Goal: Check status: Check status

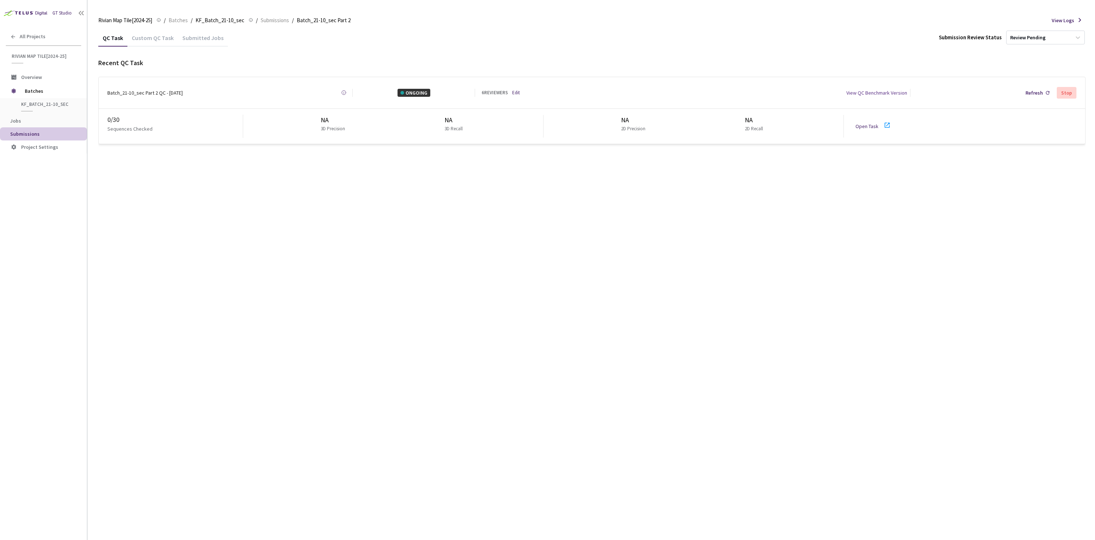
click at [201, 43] on div "Submitted Jobs" at bounding box center [203, 40] width 50 height 12
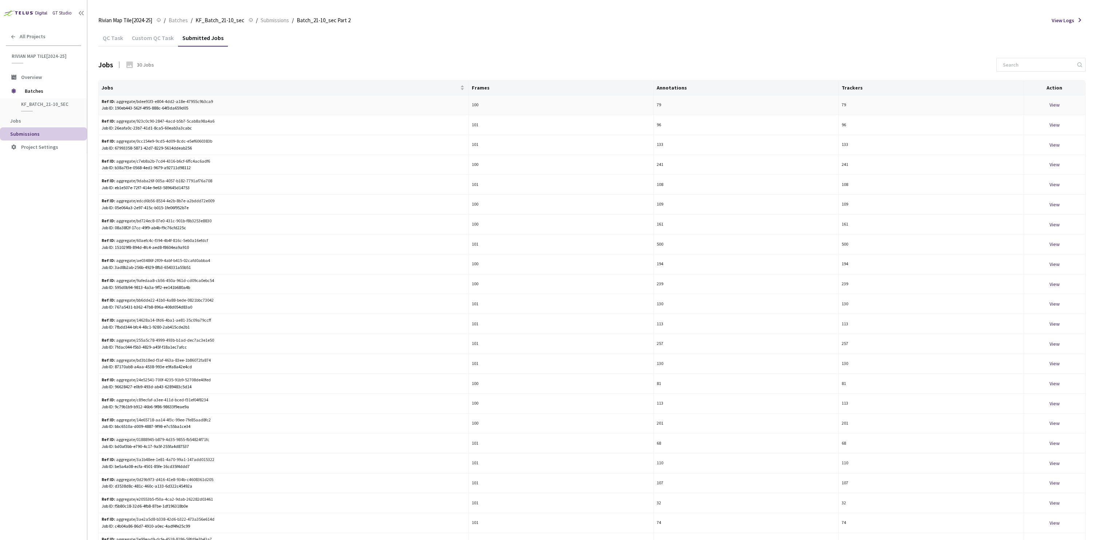
click at [1054, 103] on div "View" at bounding box center [1054, 105] width 55 height 8
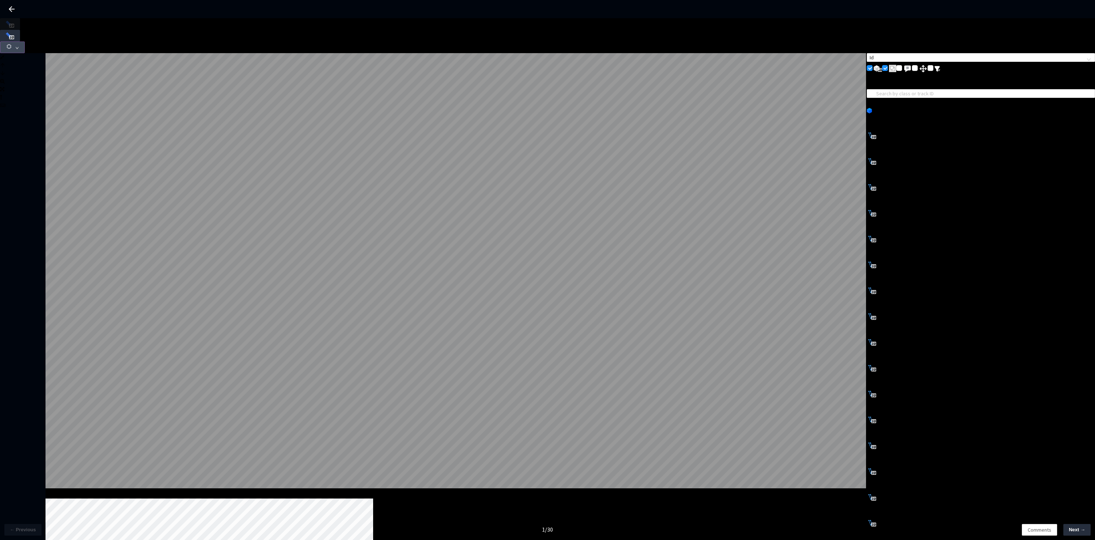
click at [25, 41] on button "button" at bounding box center [12, 47] width 25 height 12
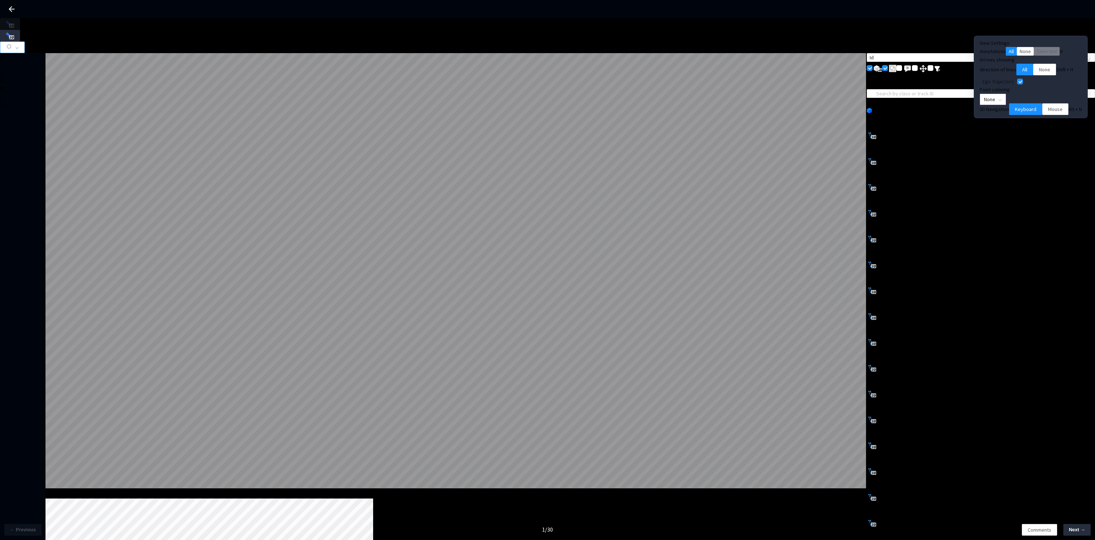
click at [1001, 100] on span "None" at bounding box center [993, 99] width 18 height 11
click at [1029, 129] on div "Point Intensity" at bounding box center [1026, 125] width 39 height 8
click at [1048, 113] on span "Mouse" at bounding box center [1055, 109] width 15 height 8
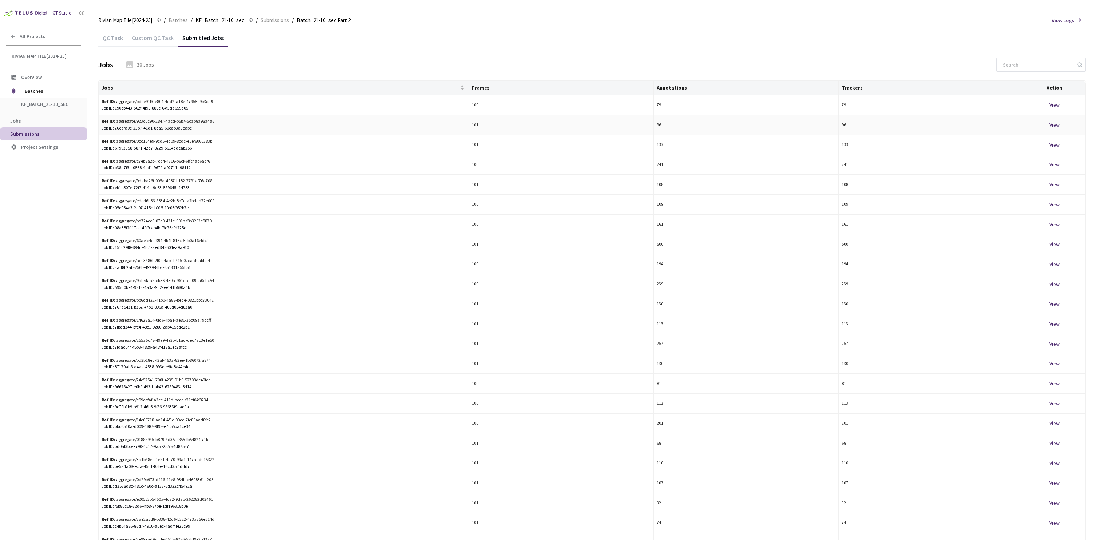
click at [1056, 126] on div "View" at bounding box center [1054, 125] width 55 height 8
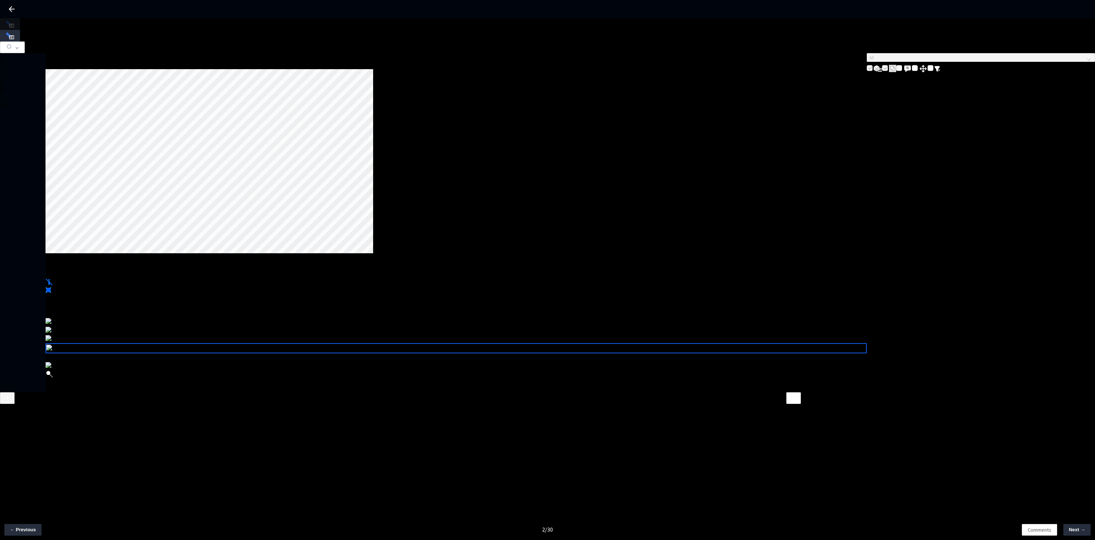
click at [68, 343] on img at bounding box center [56, 339] width 22 height 8
click at [68, 335] on img at bounding box center [56, 331] width 22 height 8
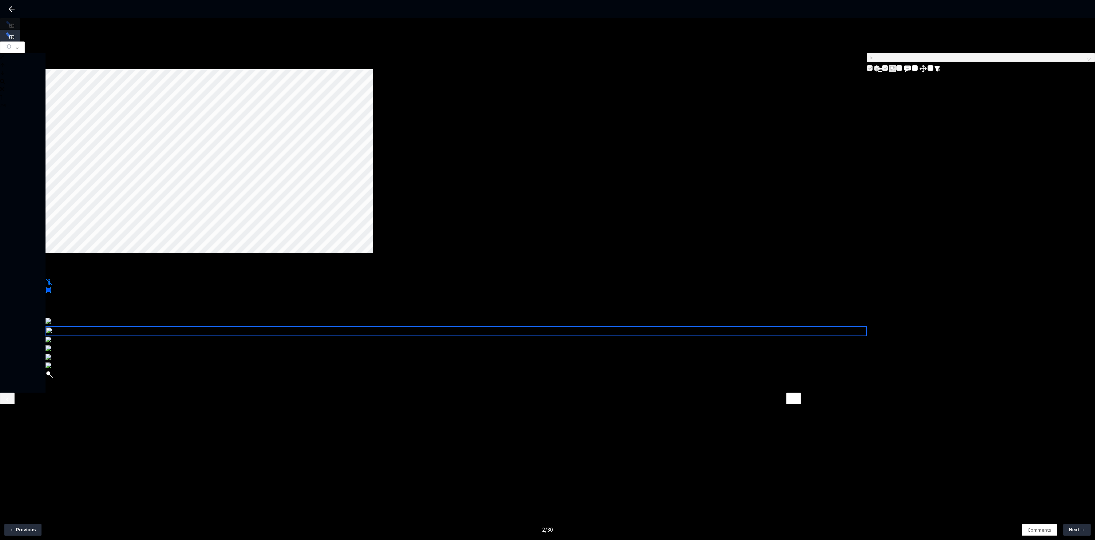
click at [68, 326] on img at bounding box center [56, 322] width 22 height 8
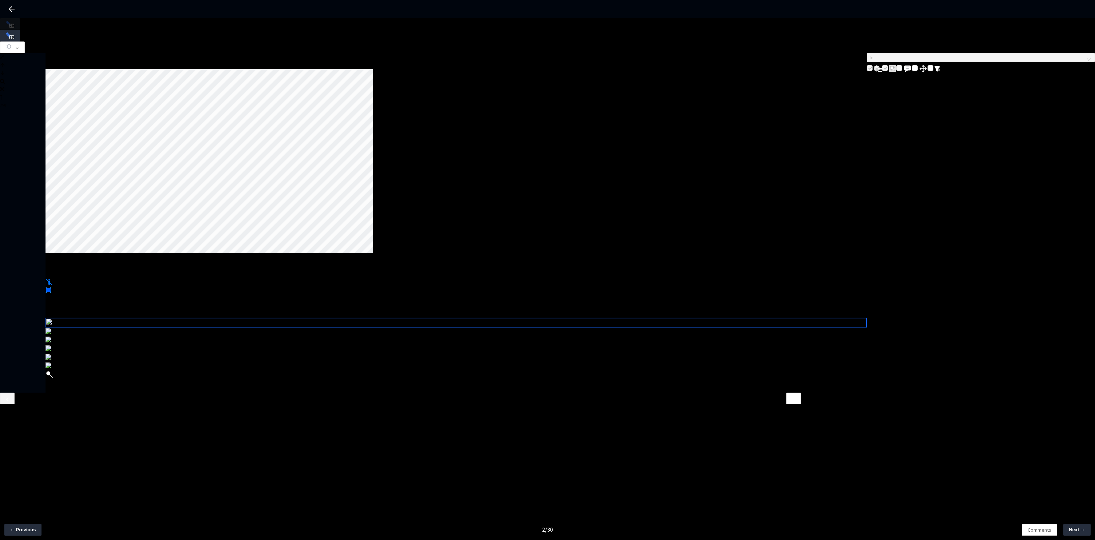
click at [68, 362] on img at bounding box center [56, 358] width 22 height 8
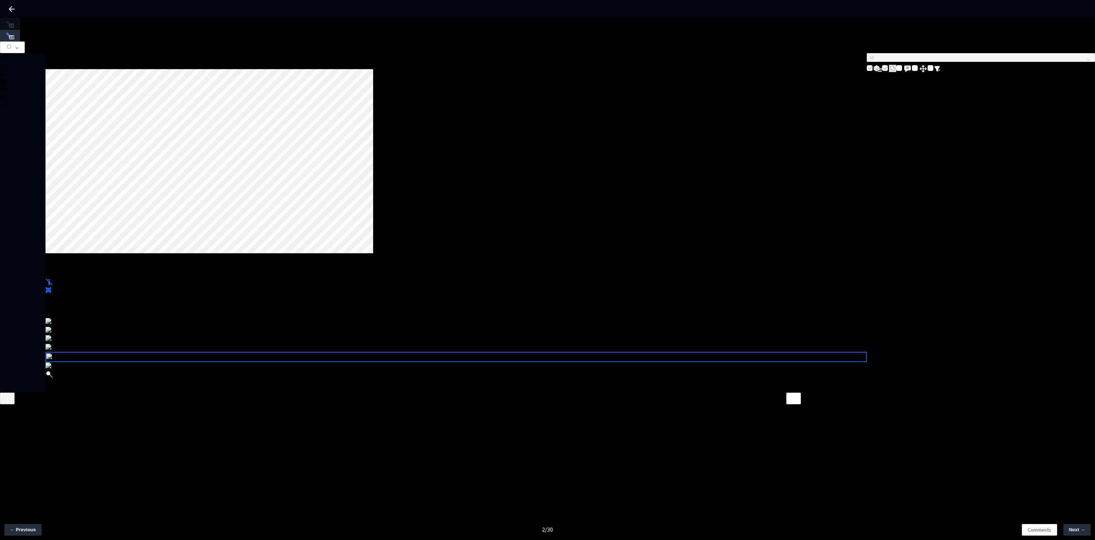
click at [543, 362] on div at bounding box center [455, 357] width 821 height 10
click at [68, 326] on img at bounding box center [56, 322] width 22 height 8
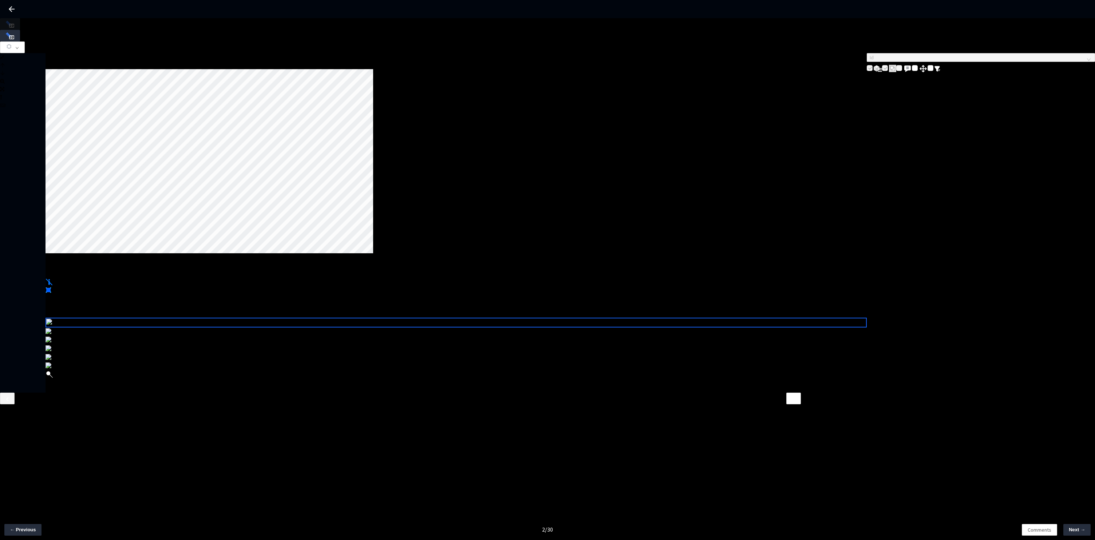
click at [68, 370] on img at bounding box center [56, 366] width 22 height 8
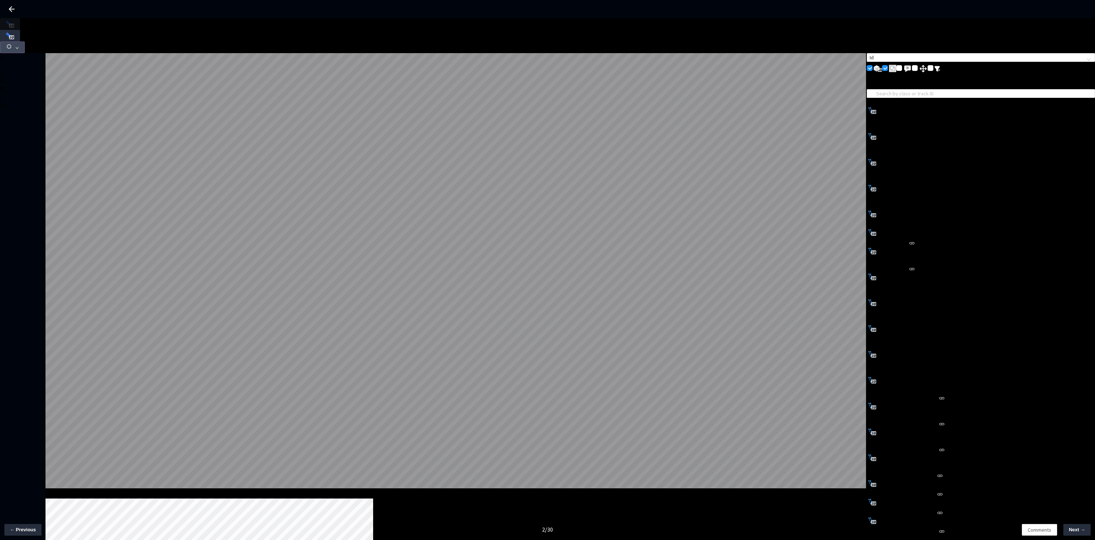
click at [25, 41] on button "button" at bounding box center [12, 47] width 25 height 12
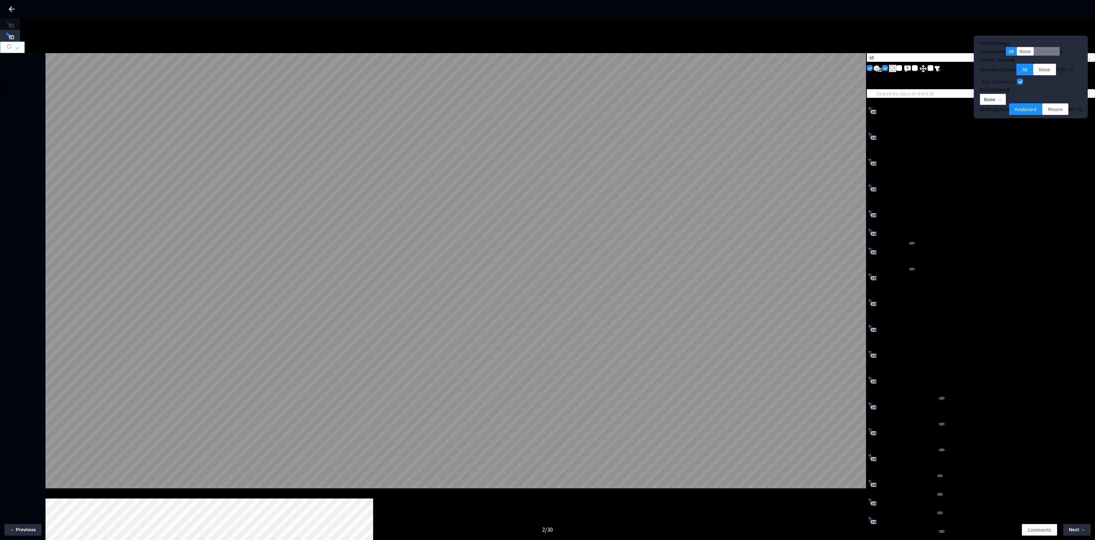
click at [1001, 104] on span "None" at bounding box center [993, 99] width 18 height 11
click at [1031, 127] on div "Point Intensity" at bounding box center [1026, 125] width 39 height 8
click at [1048, 113] on span "Mouse" at bounding box center [1055, 109] width 15 height 8
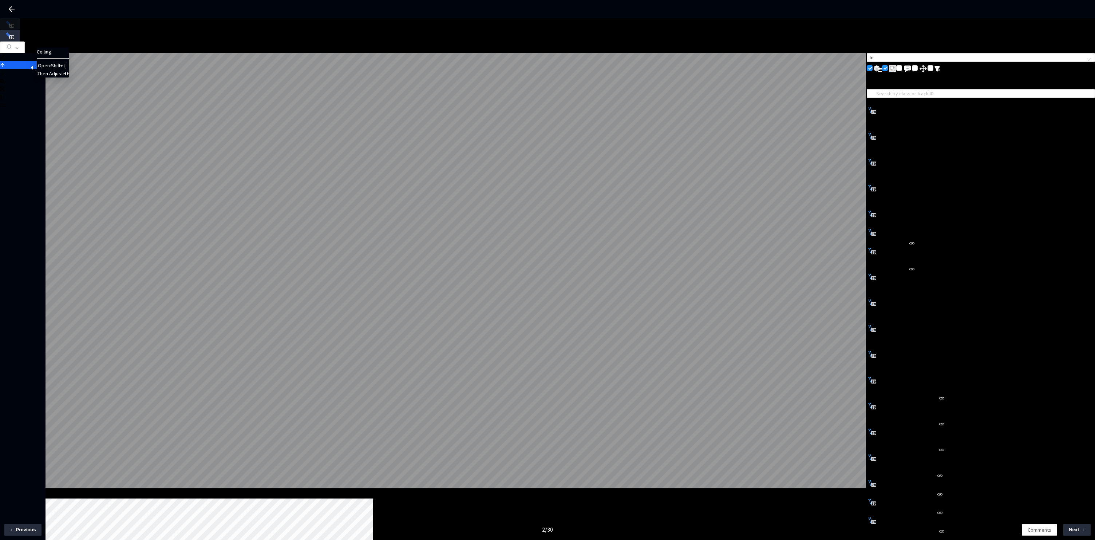
click at [28, 69] on div at bounding box center [22, 65] width 45 height 8
type input "1"
drag, startPoint x: 96, startPoint y: 76, endPoint x: 55, endPoint y: 71, distance: 41.5
click at [55, 71] on div "Ceiling 1" at bounding box center [63, 62] width 52 height 20
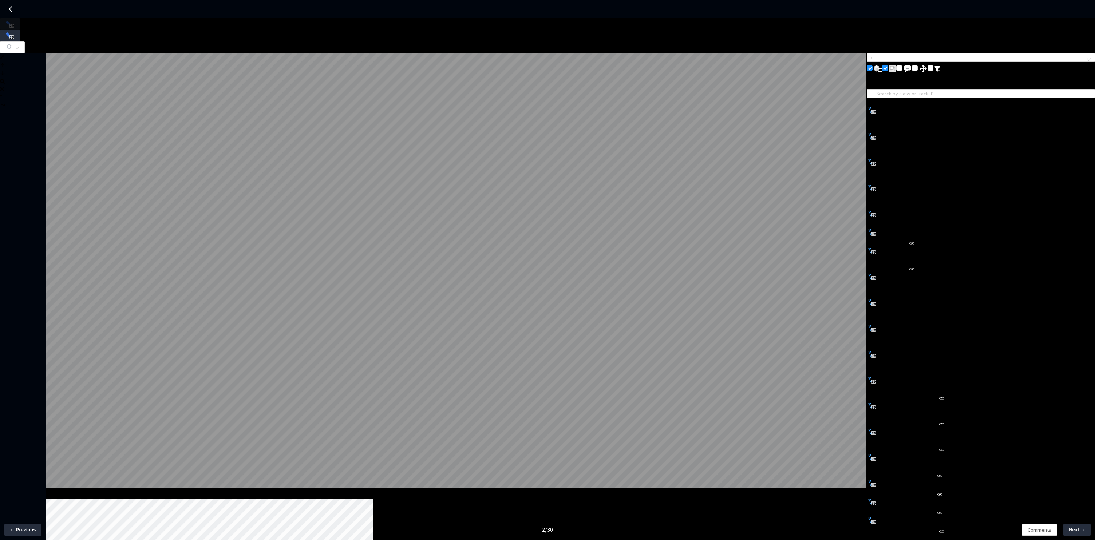
click at [12, 11] on icon at bounding box center [12, 9] width 6 height 6
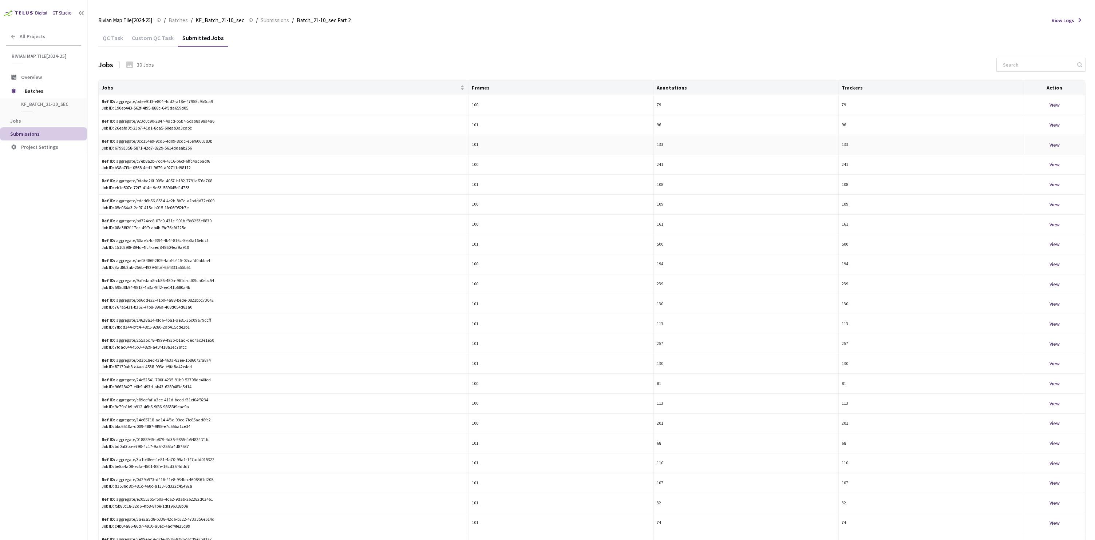
click at [1053, 142] on div "View" at bounding box center [1054, 145] width 55 height 8
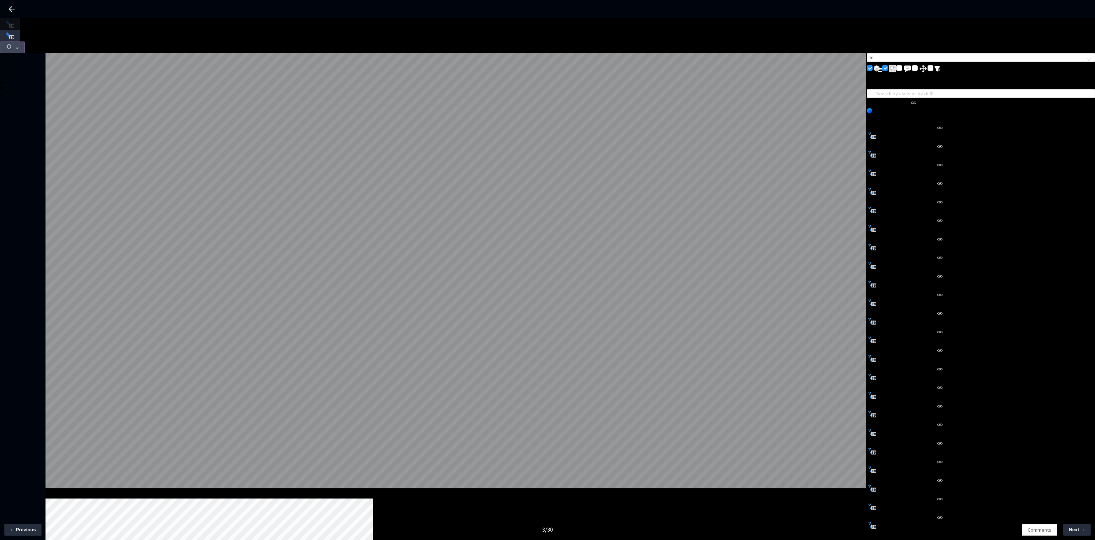
click at [25, 41] on button "button" at bounding box center [12, 47] width 25 height 12
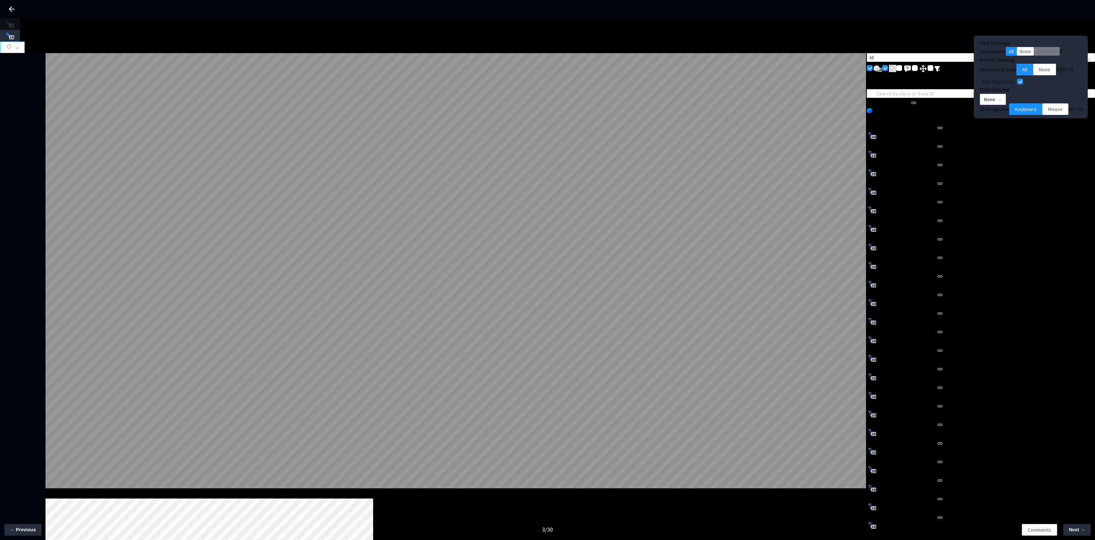
click at [1001, 105] on span "None" at bounding box center [993, 99] width 18 height 11
click at [1019, 127] on div "Point Intensity" at bounding box center [1026, 124] width 47 height 9
click at [1042, 115] on button "Mouse" at bounding box center [1055, 109] width 26 height 12
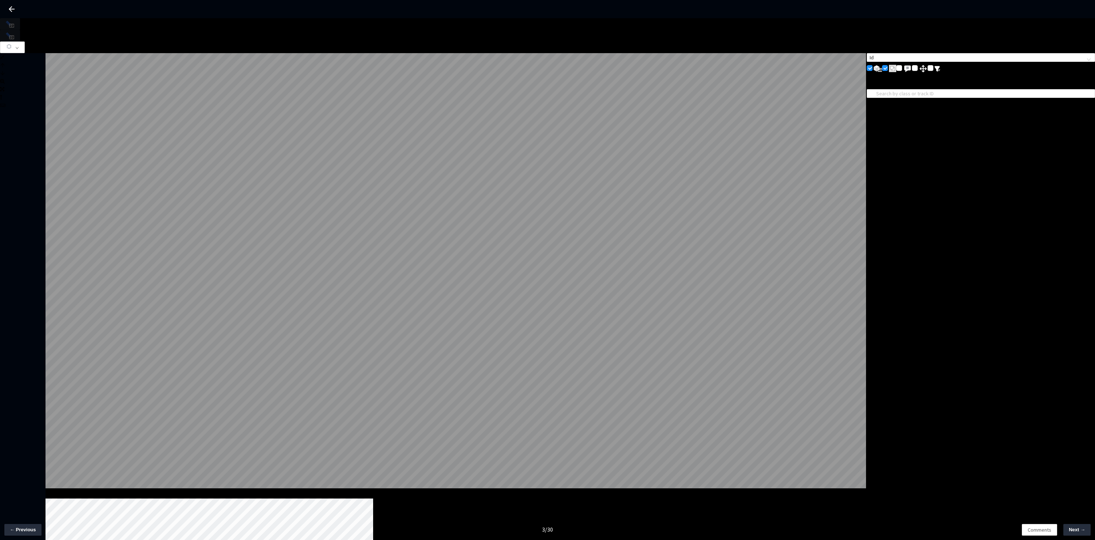
click at [4, 13] on div at bounding box center [547, 9] width 1095 height 18
click at [12, 13] on div at bounding box center [11, 9] width 9 height 18
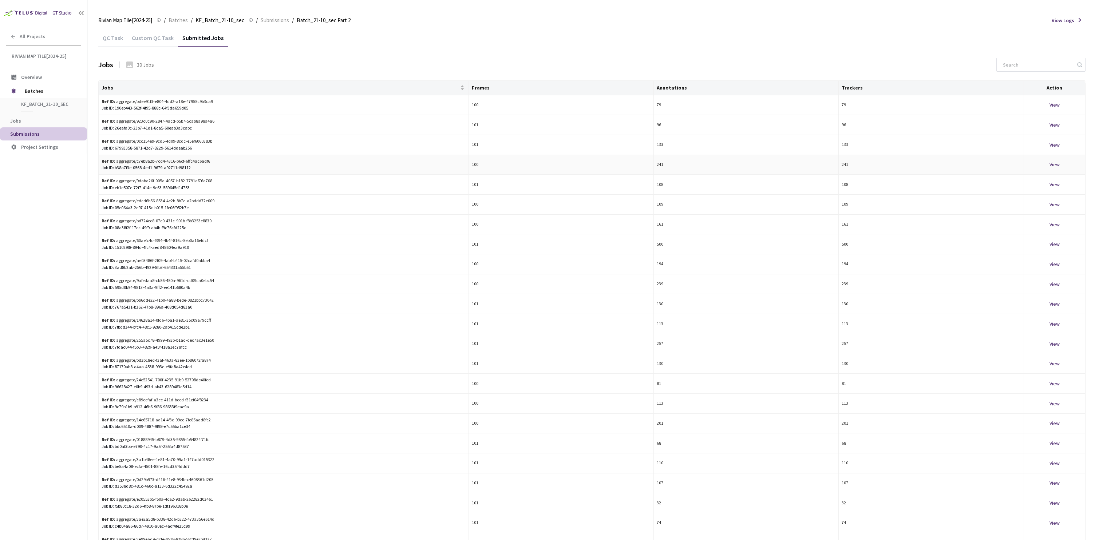
click at [1053, 167] on div "View" at bounding box center [1054, 164] width 55 height 8
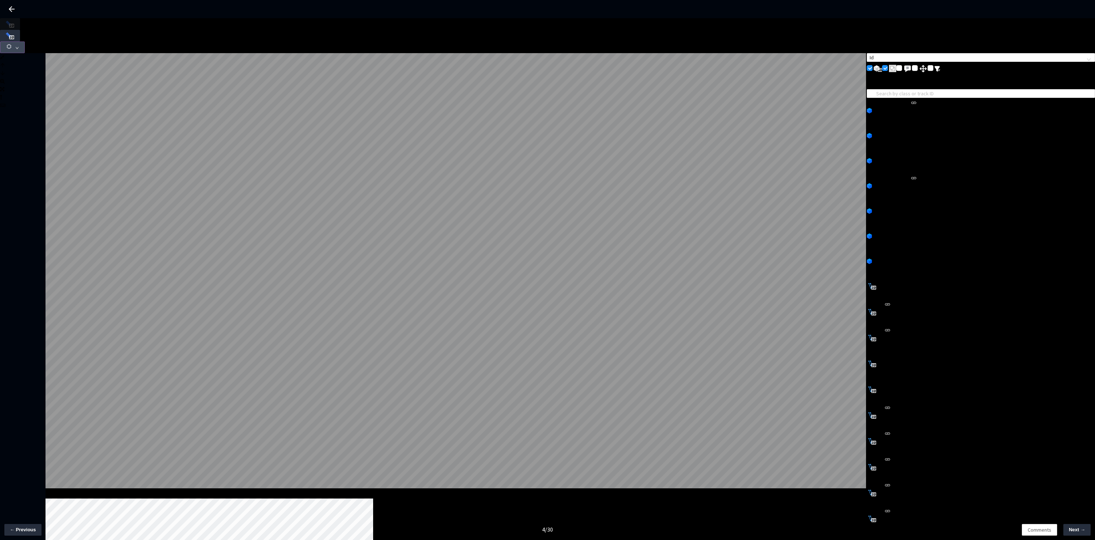
click at [25, 41] on button "button" at bounding box center [12, 47] width 25 height 12
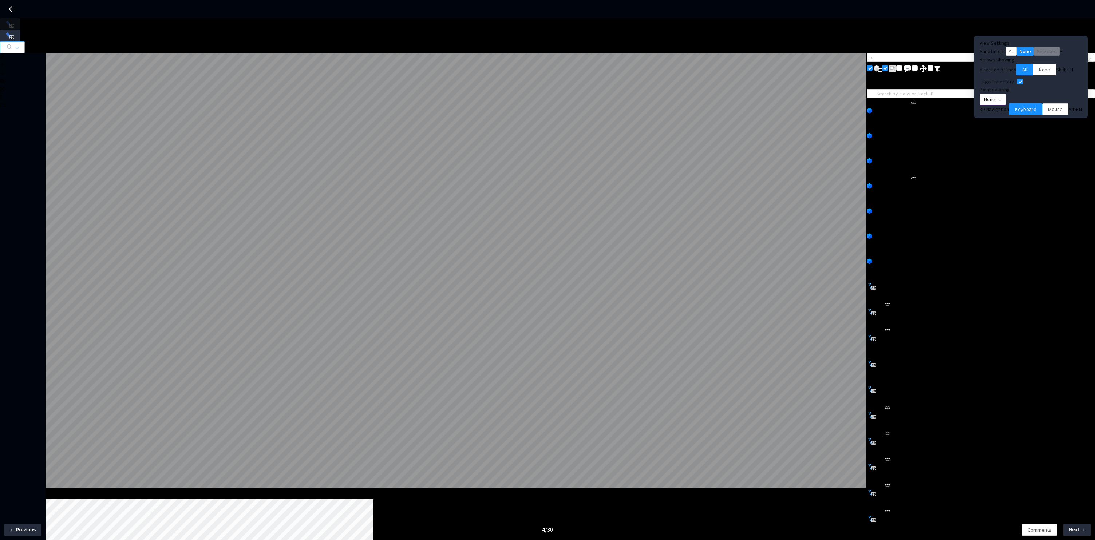
click at [1001, 101] on span "None" at bounding box center [993, 99] width 18 height 11
click at [1018, 129] on div "Point Intensity" at bounding box center [1026, 125] width 39 height 8
click at [1048, 113] on span "Mouse" at bounding box center [1055, 109] width 15 height 8
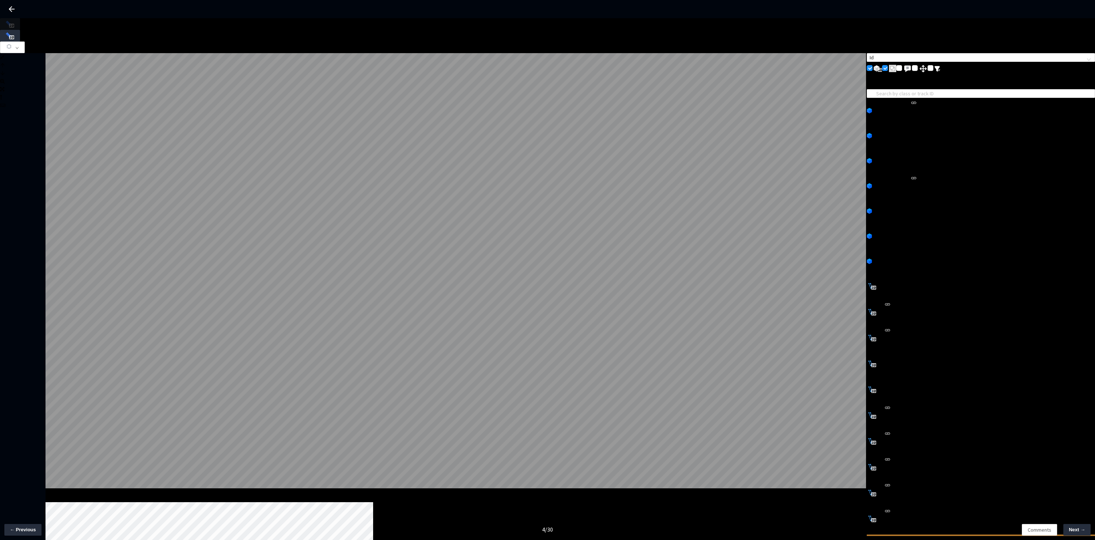
type input "9d4fff1e-fb6e-48fc-8a38-c0e34221c193"
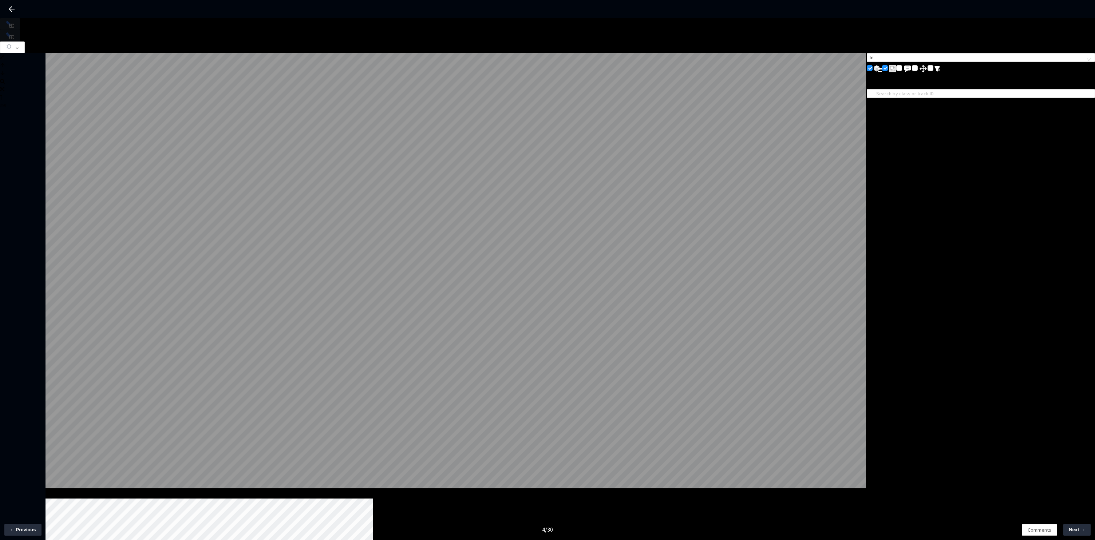
click at [17, 15] on div at bounding box center [547, 9] width 1095 height 18
click at [17, 11] on div at bounding box center [547, 9] width 1095 height 18
click at [16, 11] on div at bounding box center [547, 9] width 1095 height 18
click at [13, 12] on icon at bounding box center [11, 9] width 9 height 9
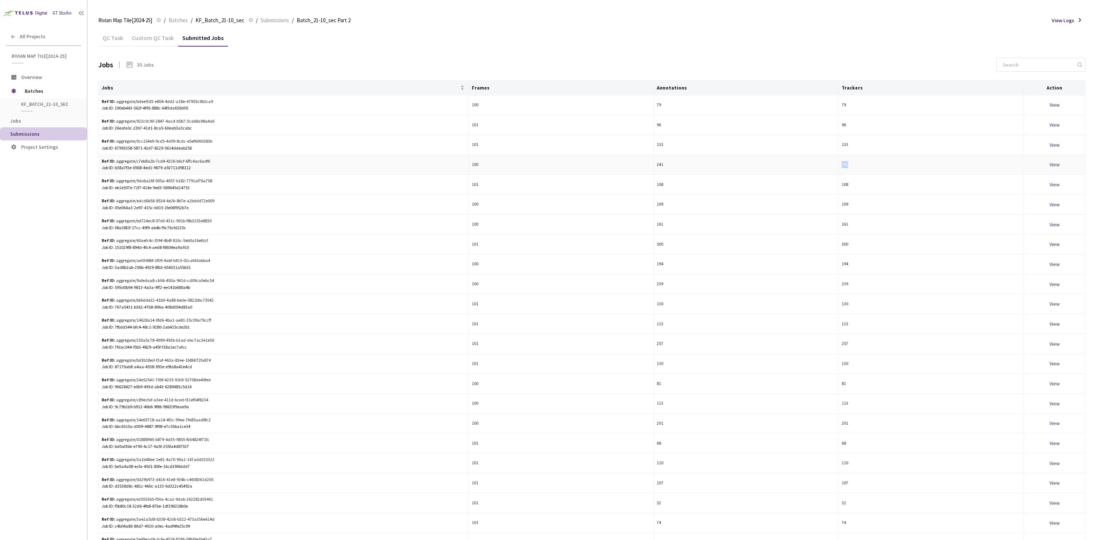
drag, startPoint x: 850, startPoint y: 165, endPoint x: 841, endPoint y: 165, distance: 9.5
click at [841, 165] on td "241" at bounding box center [930, 165] width 185 height 20
copy td "241"
drag, startPoint x: 196, startPoint y: 168, endPoint x: 116, endPoint y: 168, distance: 80.4
click at [116, 168] on div "Job ID: b38a7f3e-0568-4ed1-9679-a92711d98112" at bounding box center [284, 167] width 364 height 7
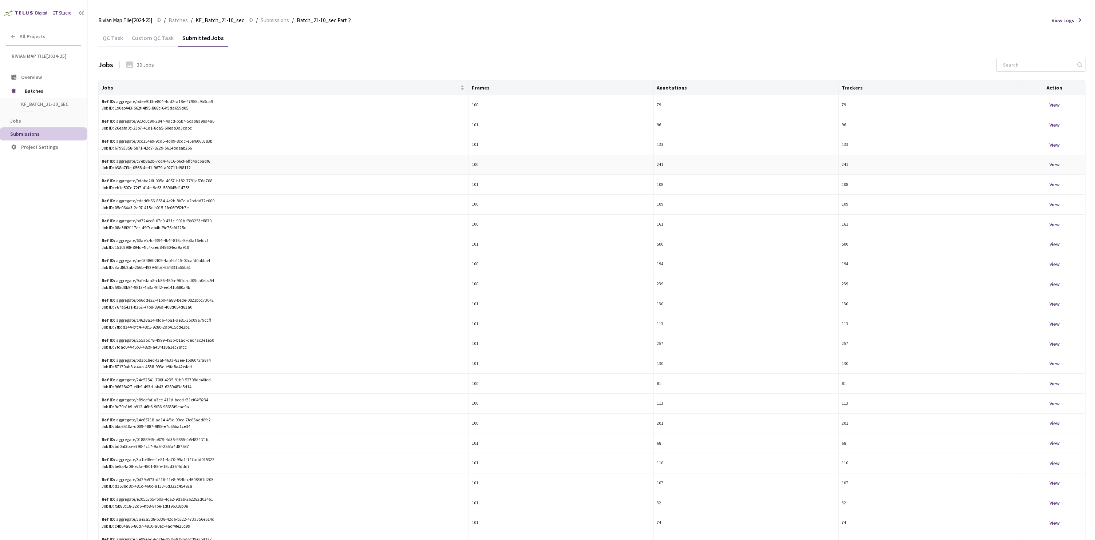
click at [155, 168] on div "Job ID: b38a7f3e-0568-4ed1-9679-a92711d98112" at bounding box center [284, 167] width 364 height 7
click at [1052, 245] on div "View" at bounding box center [1054, 244] width 55 height 8
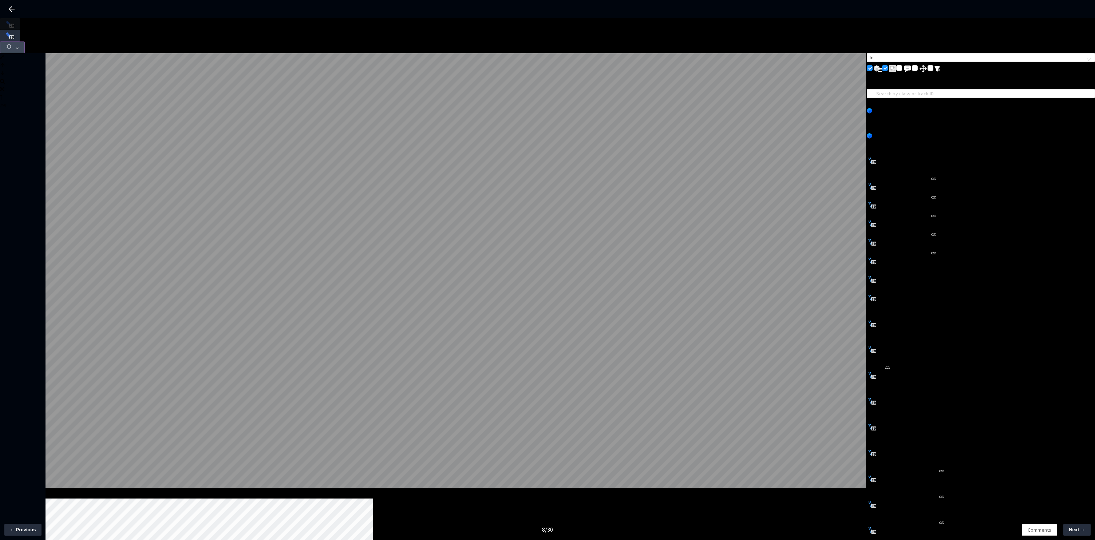
click at [25, 41] on button "button" at bounding box center [12, 47] width 25 height 12
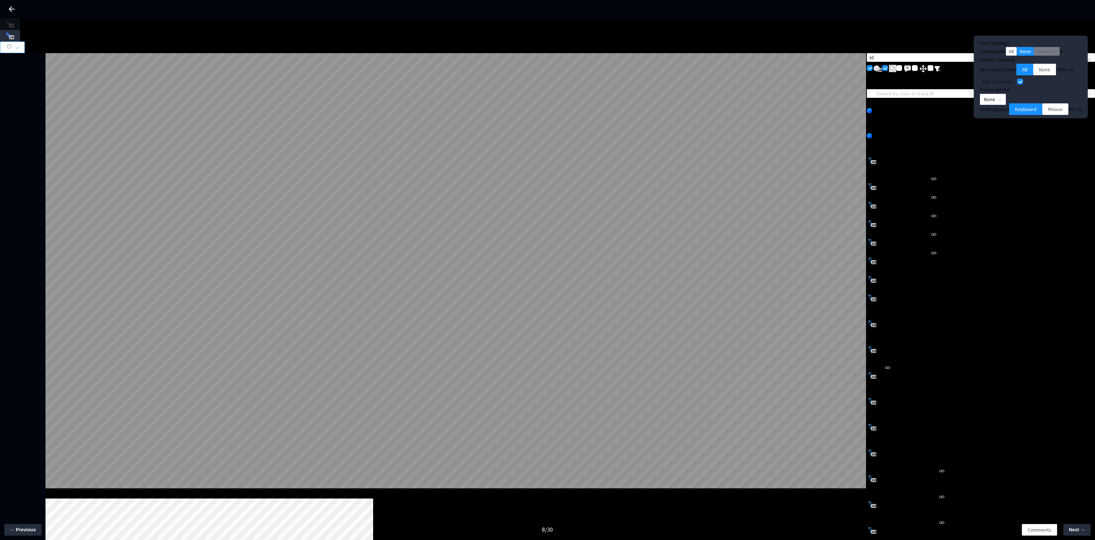
click at [1001, 102] on span "None" at bounding box center [993, 99] width 18 height 11
click at [1027, 128] on div "Point Intensity" at bounding box center [1026, 125] width 39 height 8
click at [1048, 113] on span "Mouse" at bounding box center [1055, 109] width 15 height 8
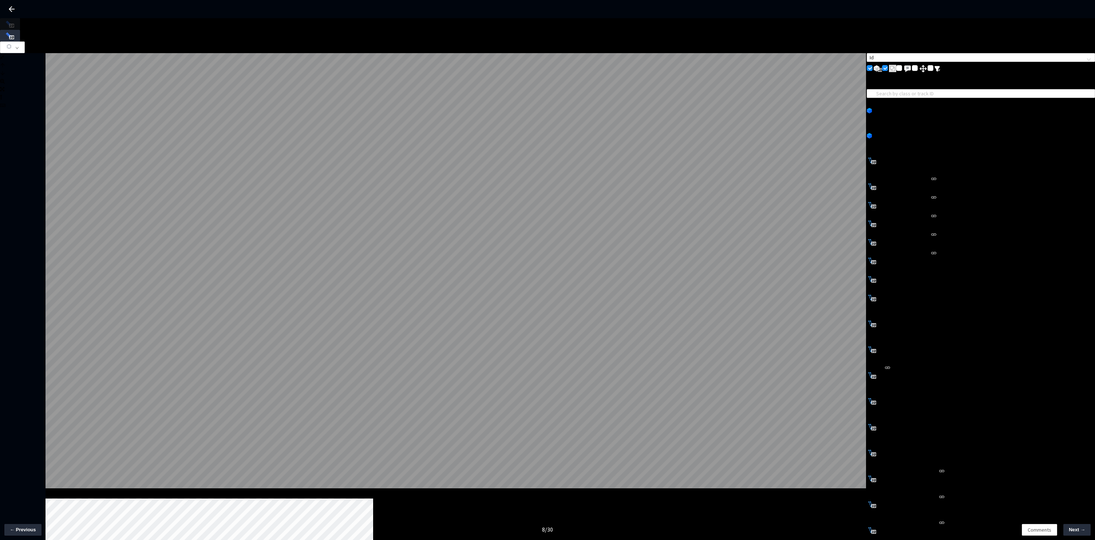
click at [10, 8] on icon at bounding box center [12, 9] width 6 height 6
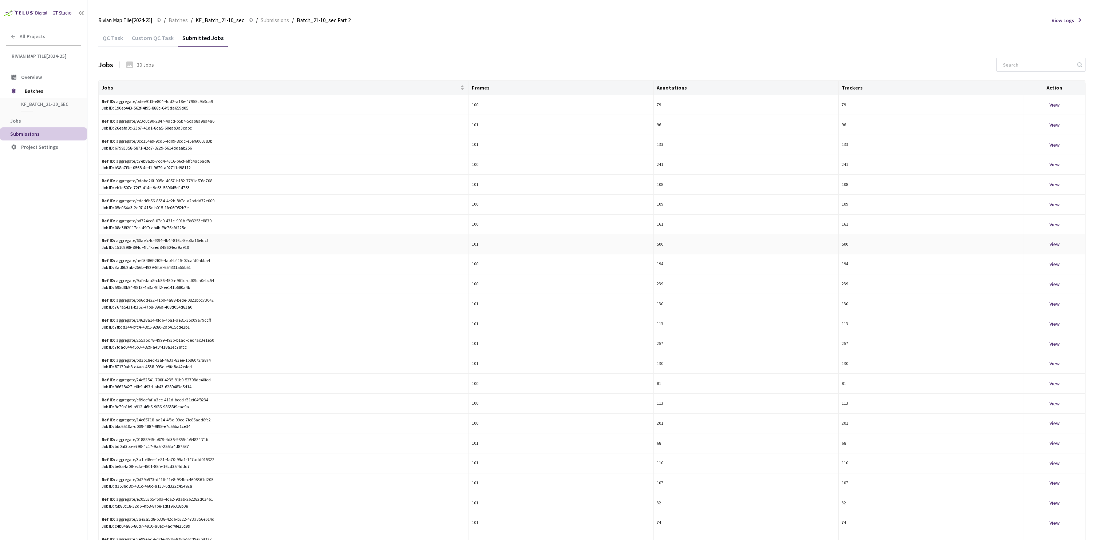
click at [175, 250] on div "Job ID: 151029f8-894d-4fc4-aed8-f8604ea9a910" at bounding box center [284, 247] width 364 height 7
click at [1056, 283] on div "View" at bounding box center [1054, 284] width 55 height 8
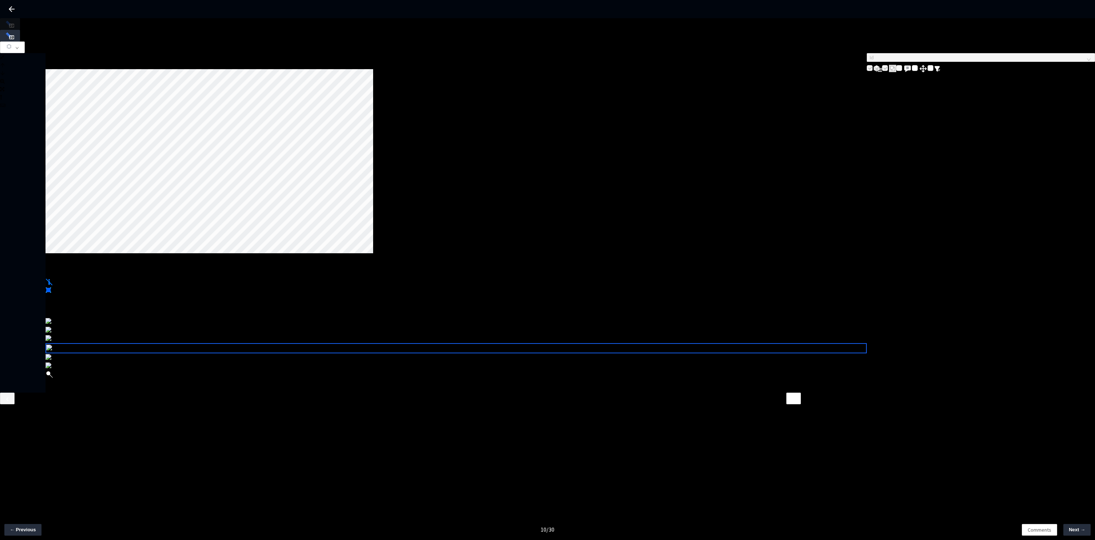
click at [45, 59] on div at bounding box center [45, 59] width 0 height 0
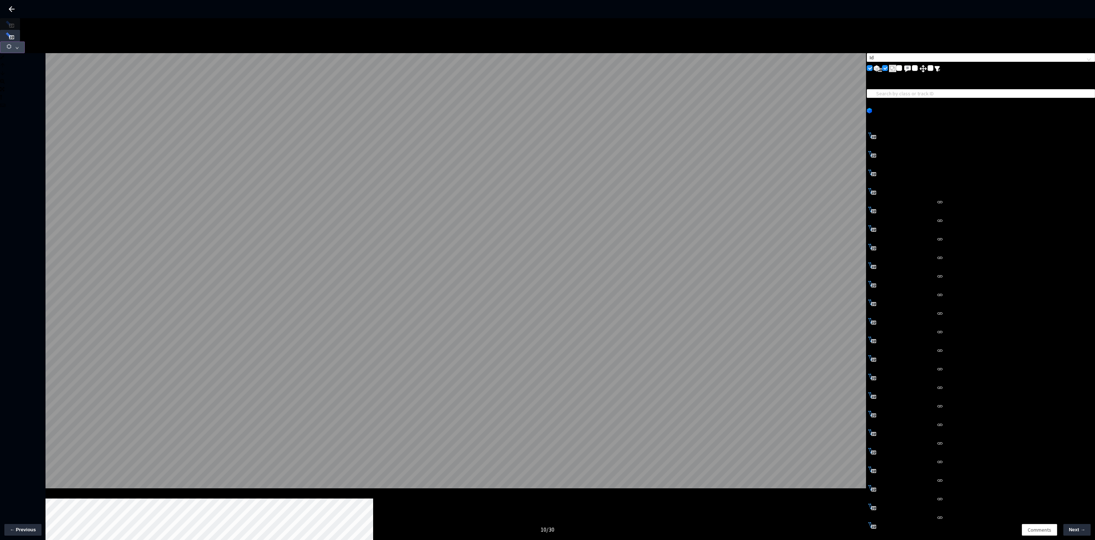
click at [25, 41] on button "button" at bounding box center [12, 47] width 25 height 12
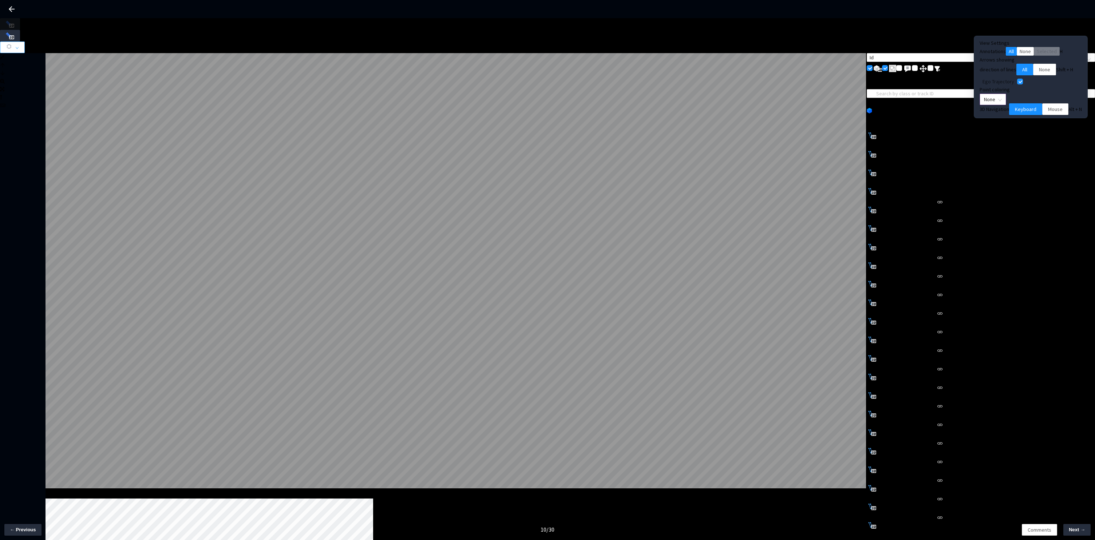
click at [1001, 100] on span "None" at bounding box center [993, 99] width 18 height 11
click at [1020, 129] on div "Point Intensity" at bounding box center [1026, 125] width 39 height 8
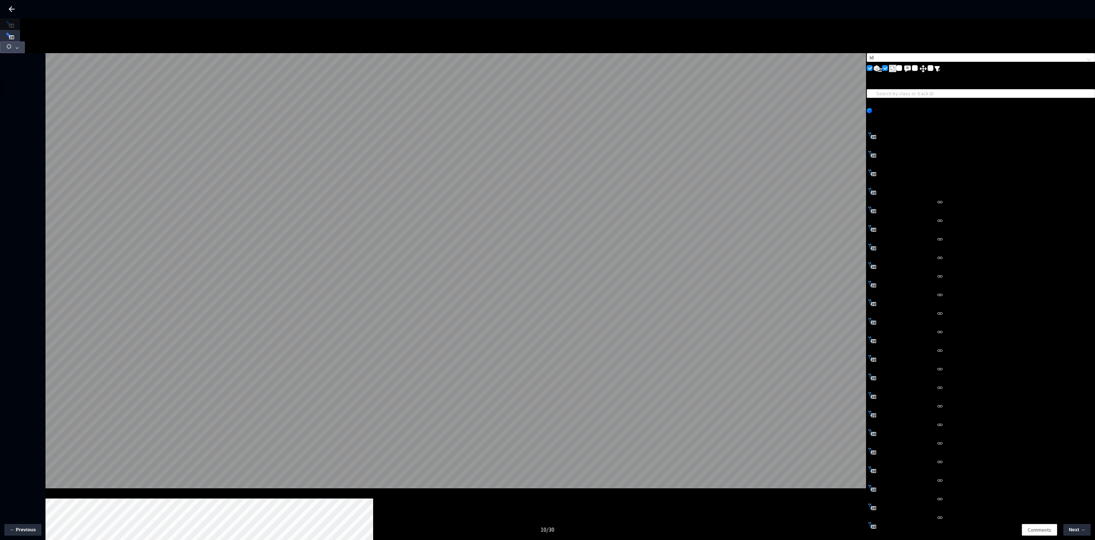
click at [25, 41] on button "button" at bounding box center [12, 47] width 25 height 12
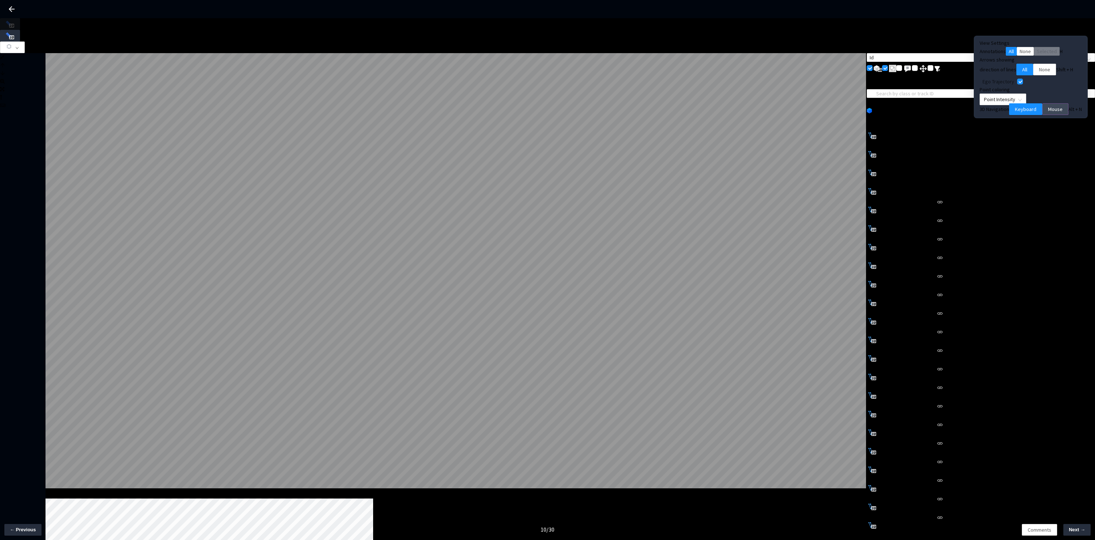
click at [1048, 113] on span "Mouse" at bounding box center [1055, 109] width 15 height 8
